Goal: Navigation & Orientation: Understand site structure

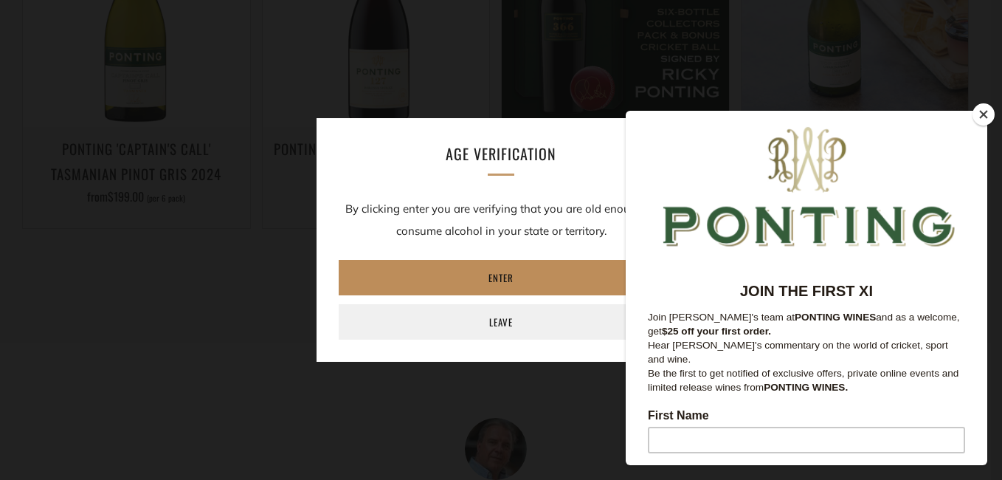
click at [519, 278] on link "Enter" at bounding box center [501, 277] width 325 height 35
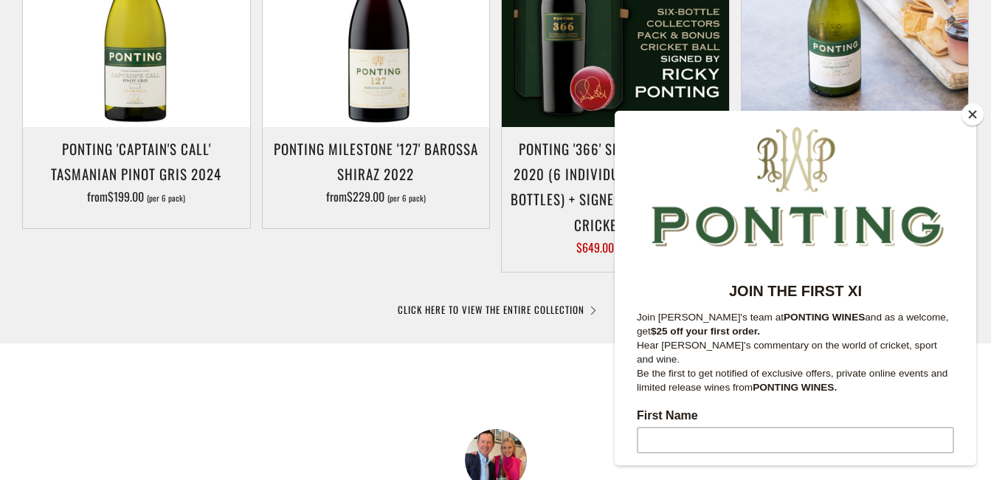
click at [973, 115] on button "Close" at bounding box center [972, 114] width 22 height 22
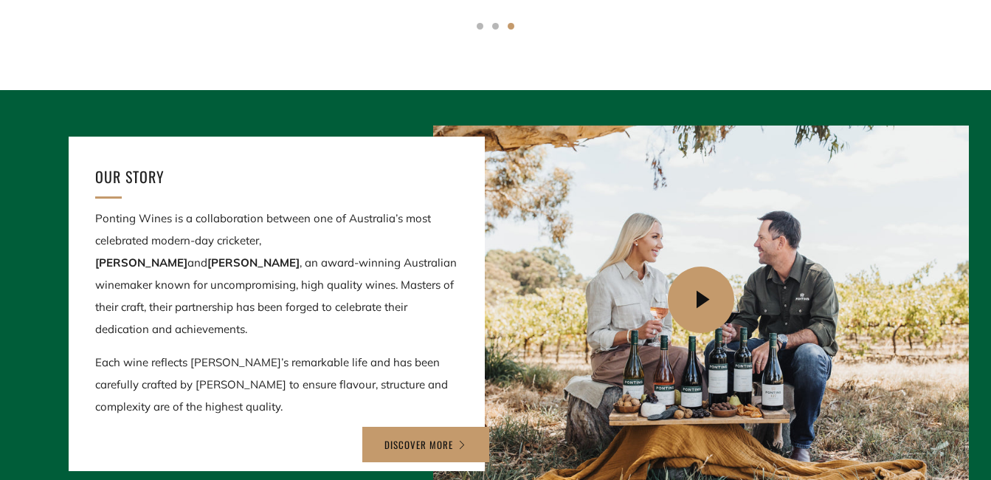
scroll to position [1549, 0]
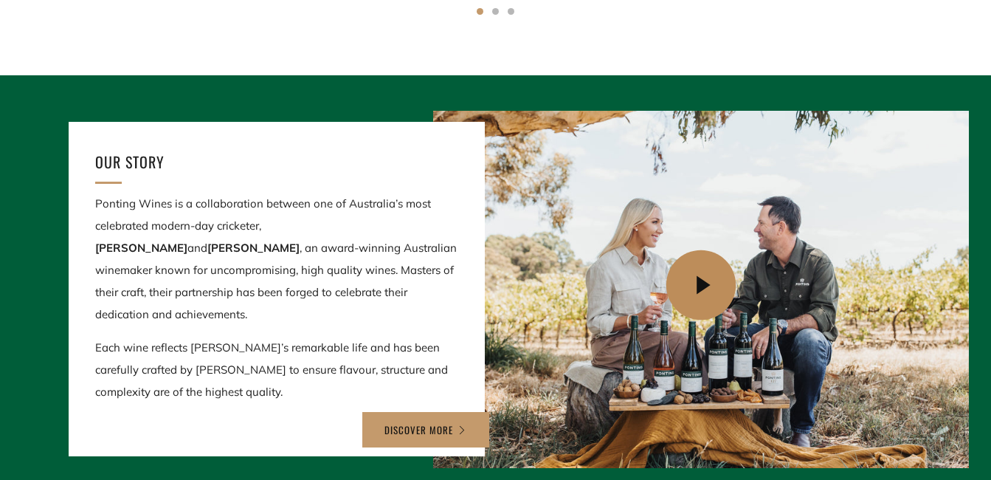
click at [700, 284] on icon at bounding box center [703, 285] width 70 height 70
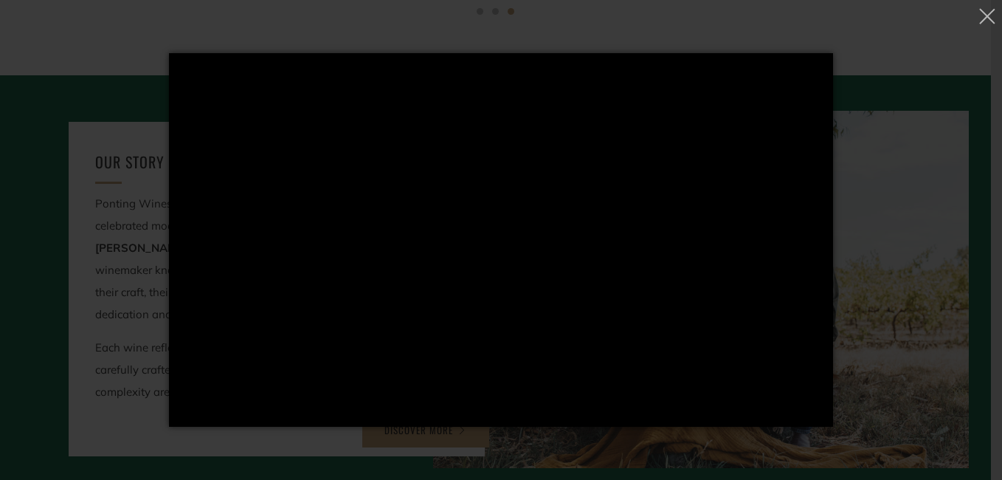
click at [962, 282] on div "Loading..." at bounding box center [501, 240] width 1002 height 480
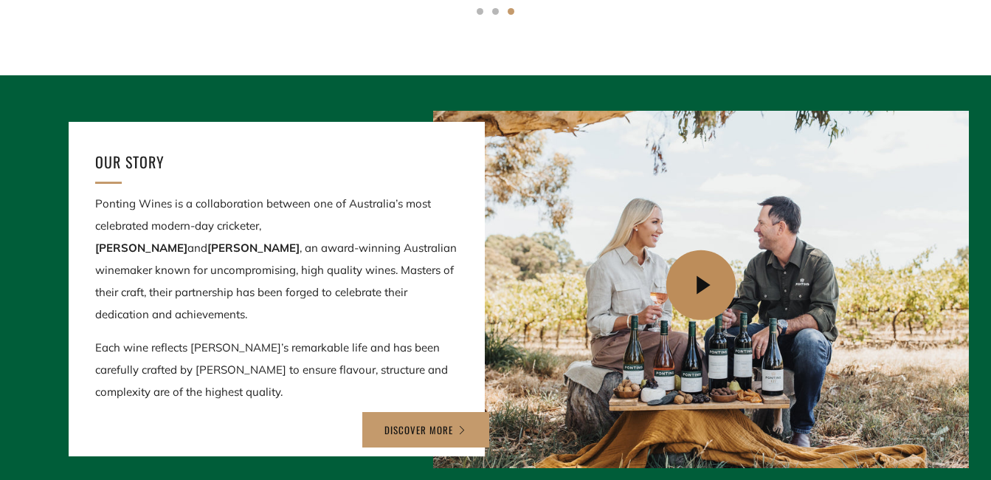
click at [705, 285] on icon at bounding box center [703, 285] width 70 height 70
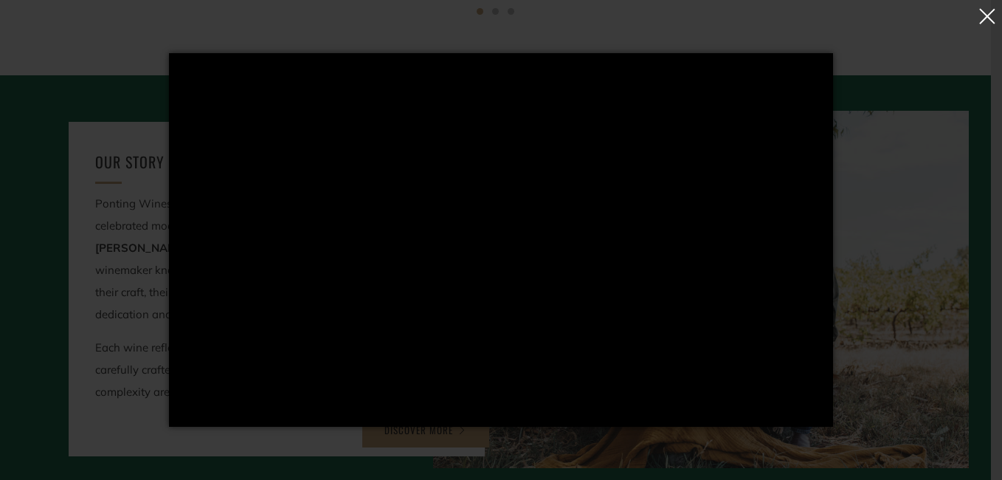
click at [989, 10] on button "button" at bounding box center [987, 18] width 21 height 32
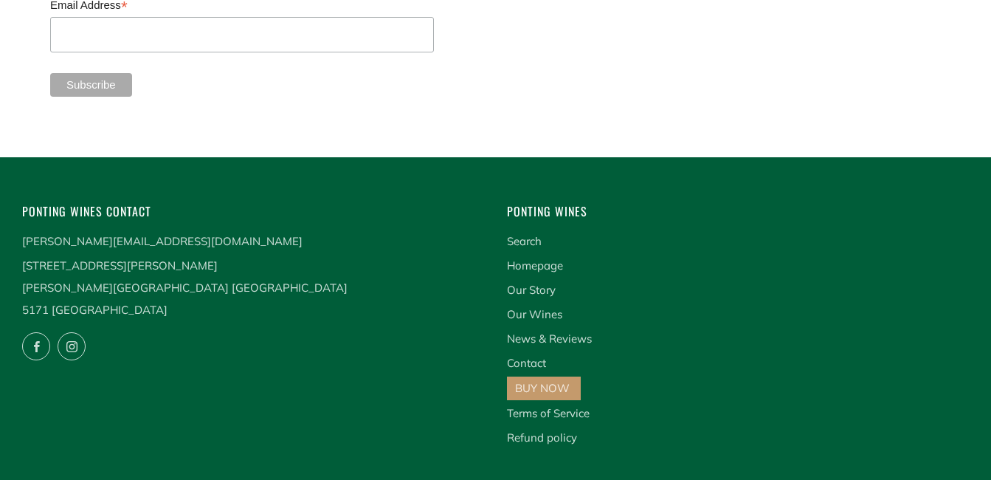
scroll to position [3963, 0]
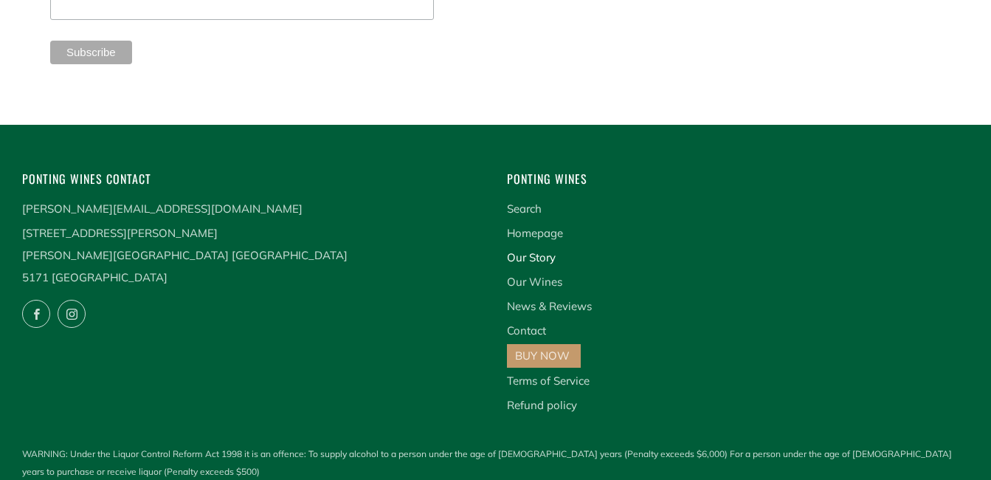
click at [541, 250] on link "Our Story" at bounding box center [531, 257] width 49 height 14
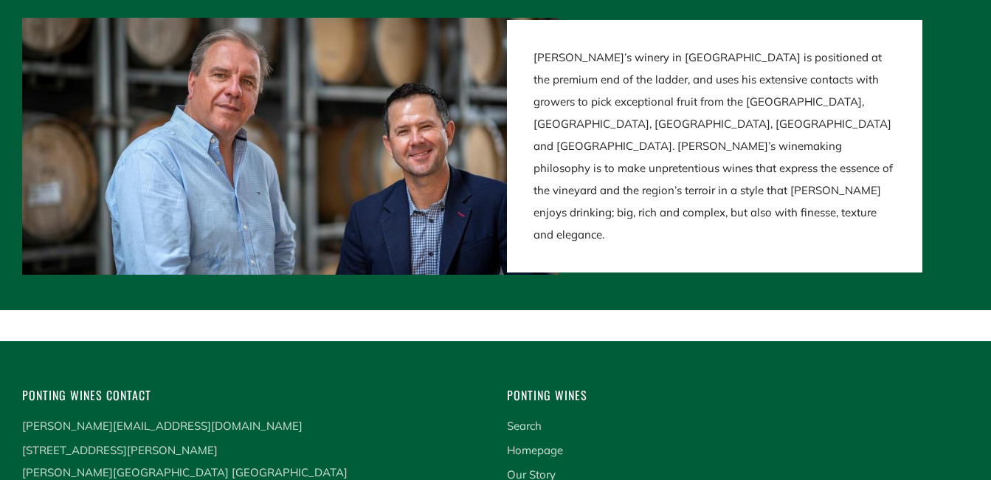
scroll to position [3038, 0]
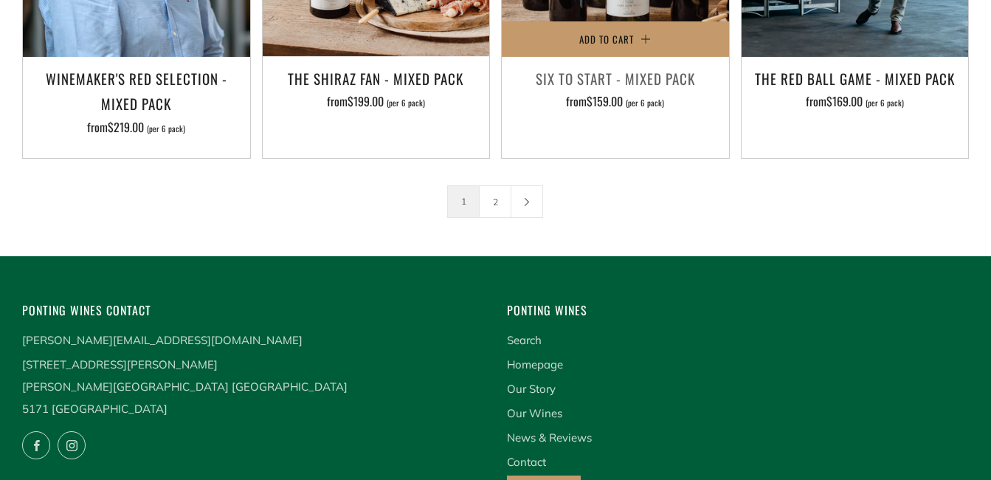
scroll to position [2509, 0]
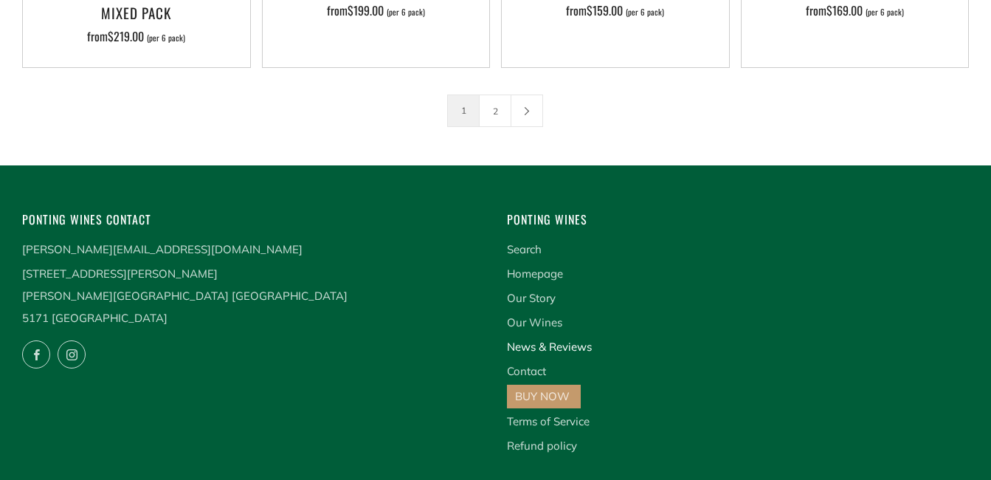
click at [575, 339] on link "News & Reviews" at bounding box center [549, 346] width 85 height 14
